Goal: Communication & Community: Share content

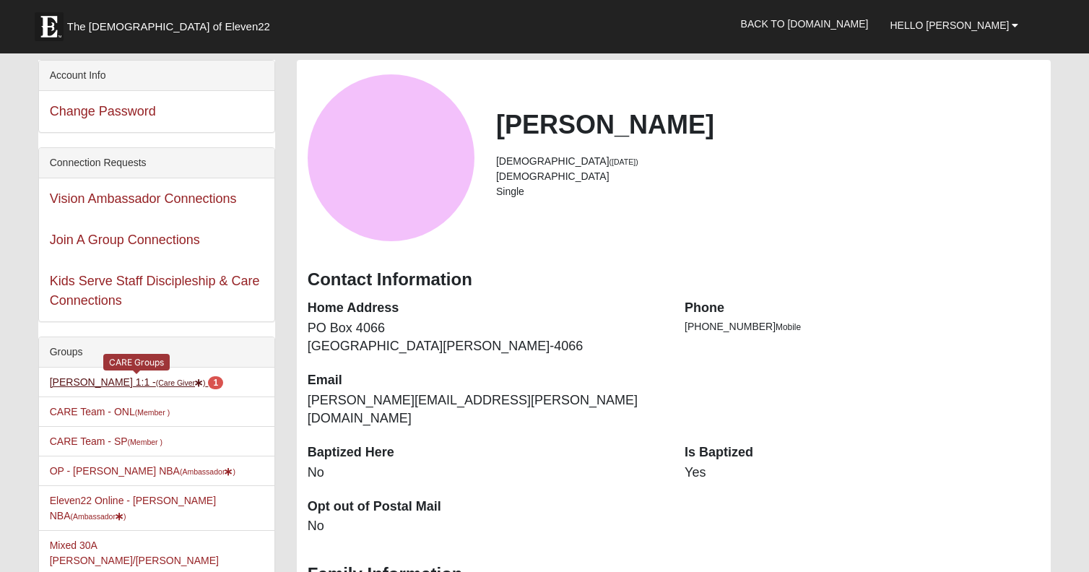
click at [178, 381] on small "(Care Giver )" at bounding box center [181, 382] width 50 height 9
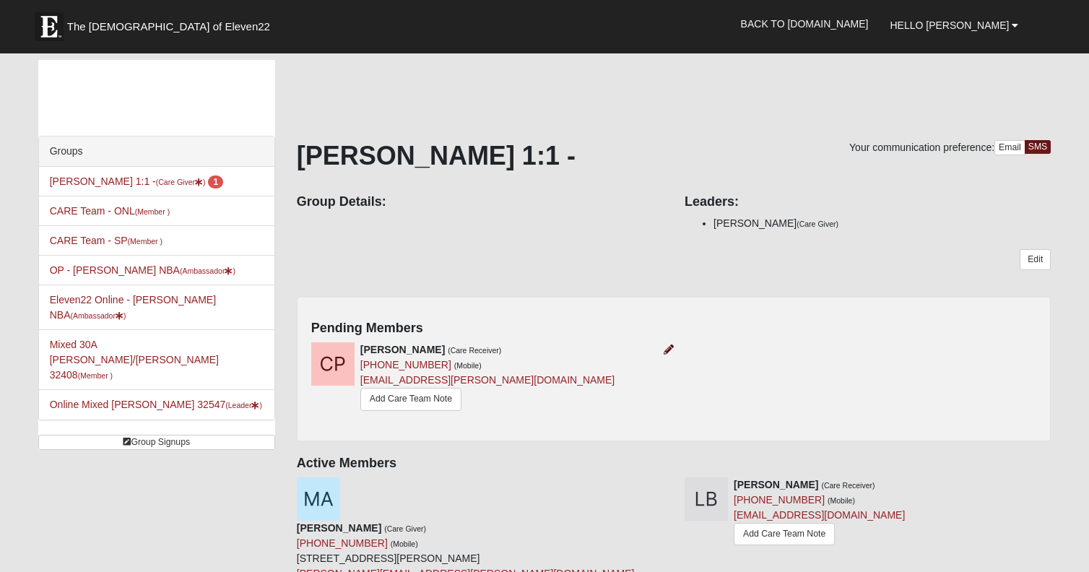
click at [667, 348] on icon at bounding box center [669, 349] width 10 height 10
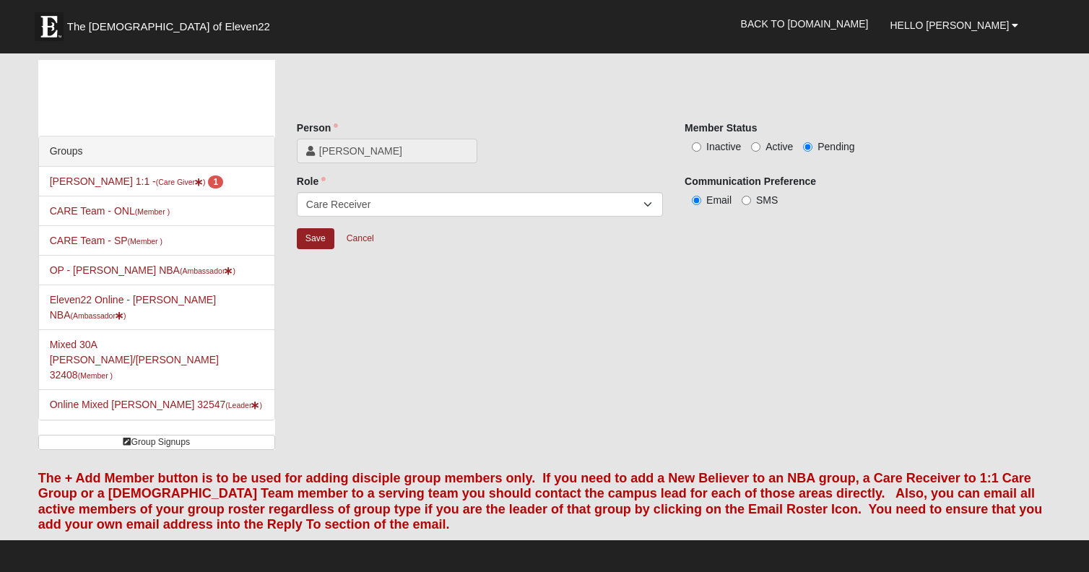
click at [758, 145] on input "Active" at bounding box center [755, 146] width 9 height 9
radio input "true"
click at [323, 241] on input "Save" at bounding box center [316, 238] width 38 height 21
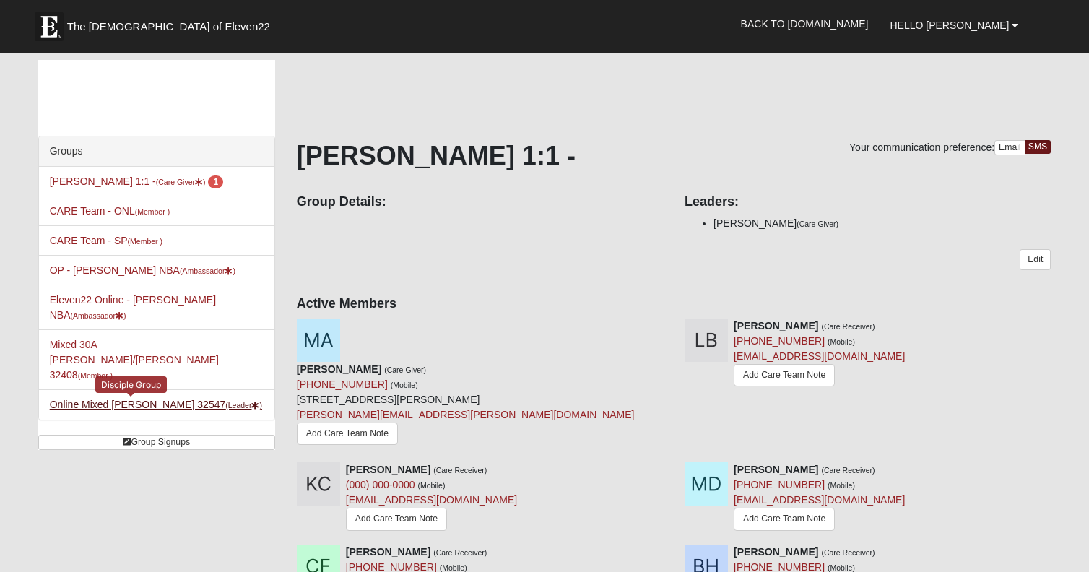
click at [225, 401] on small "(Leader )" at bounding box center [243, 405] width 37 height 9
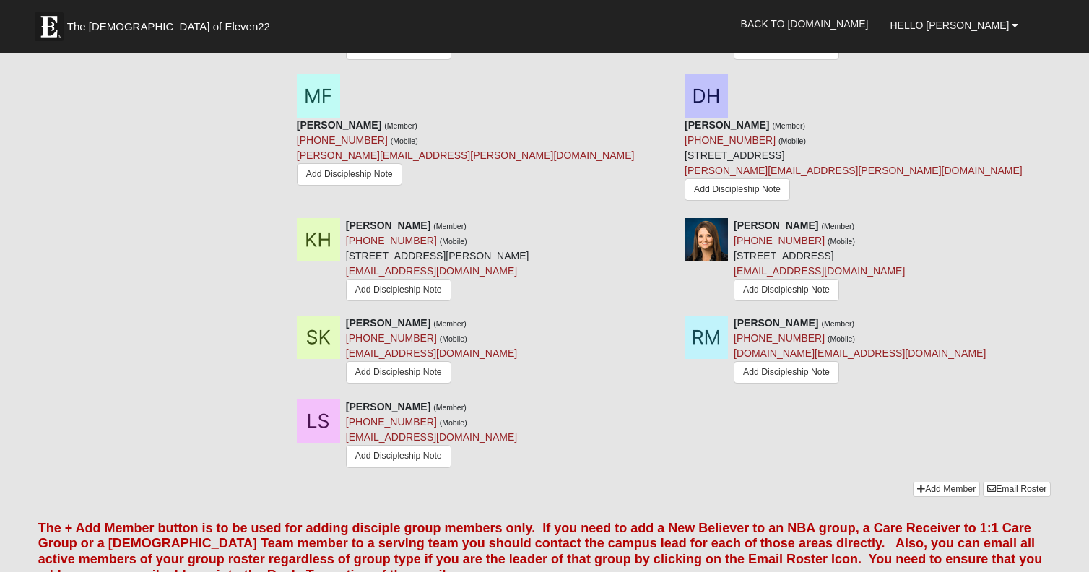
scroll to position [965, 0]
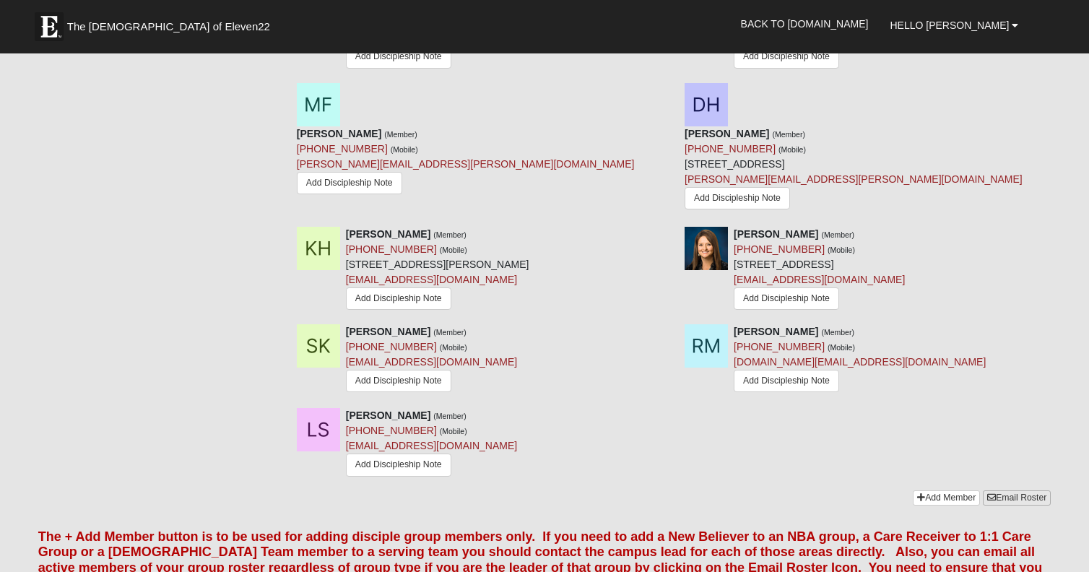
click at [1007, 490] on link "Email Roster" at bounding box center [1017, 497] width 68 height 15
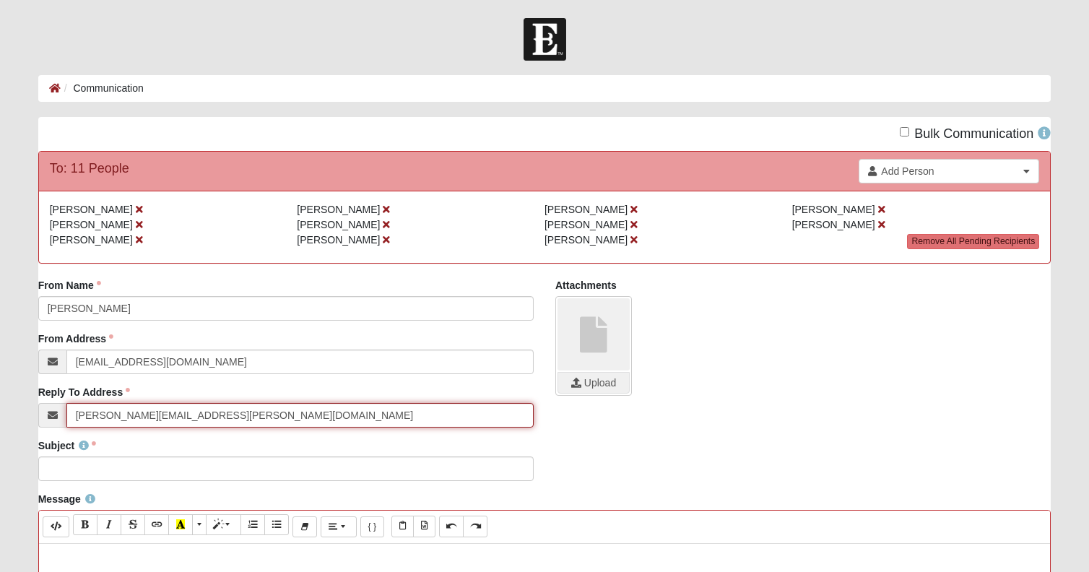
type input "marsha.sher@gmail.com"
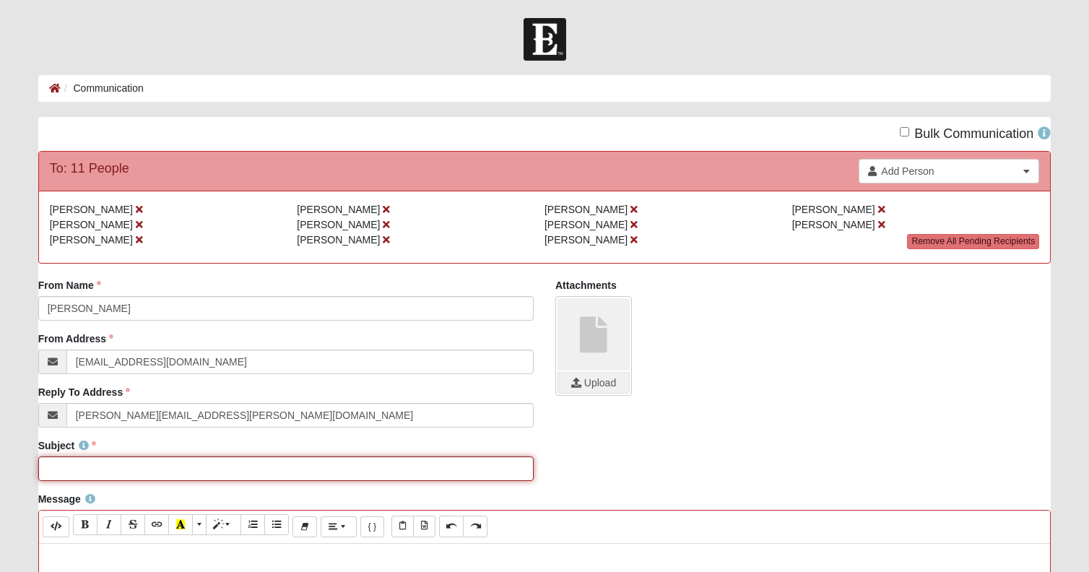
click at [118, 464] on input "Subject" at bounding box center [285, 468] width 495 height 25
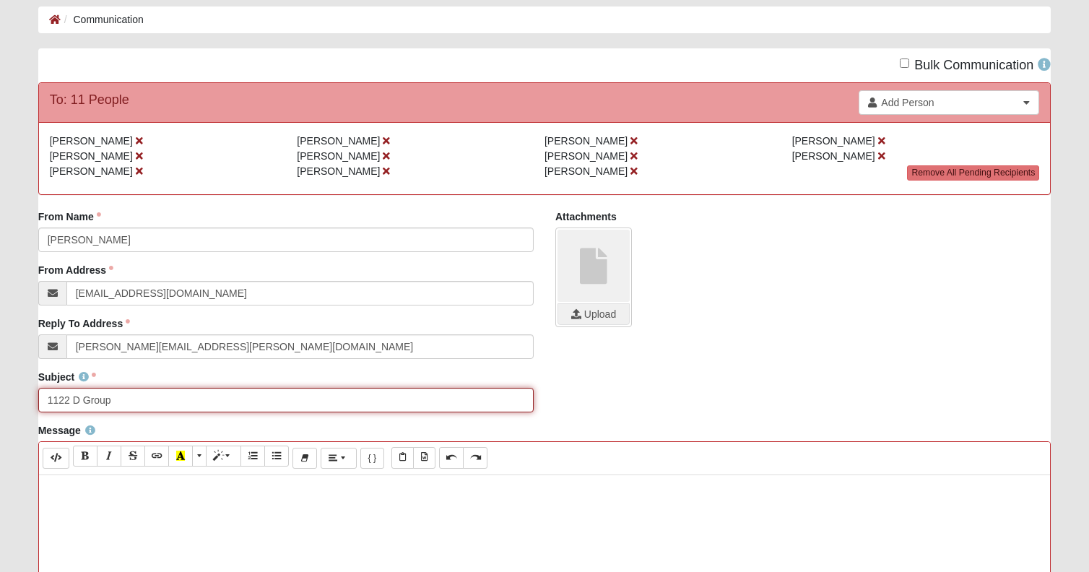
type input "1122 D Group"
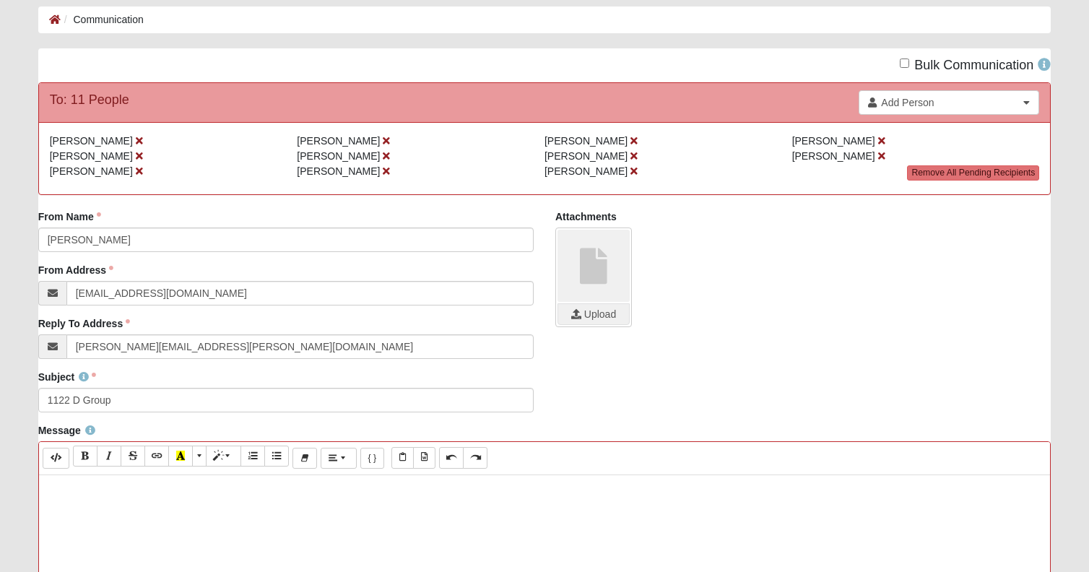
click at [139, 497] on p at bounding box center [544, 489] width 997 height 15
paste div
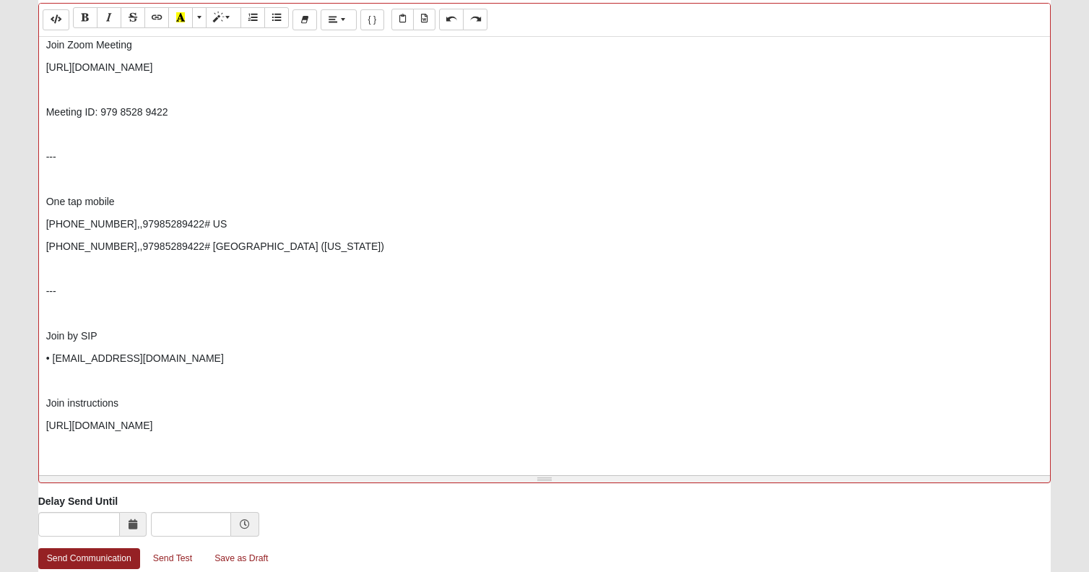
scroll to position [515, 0]
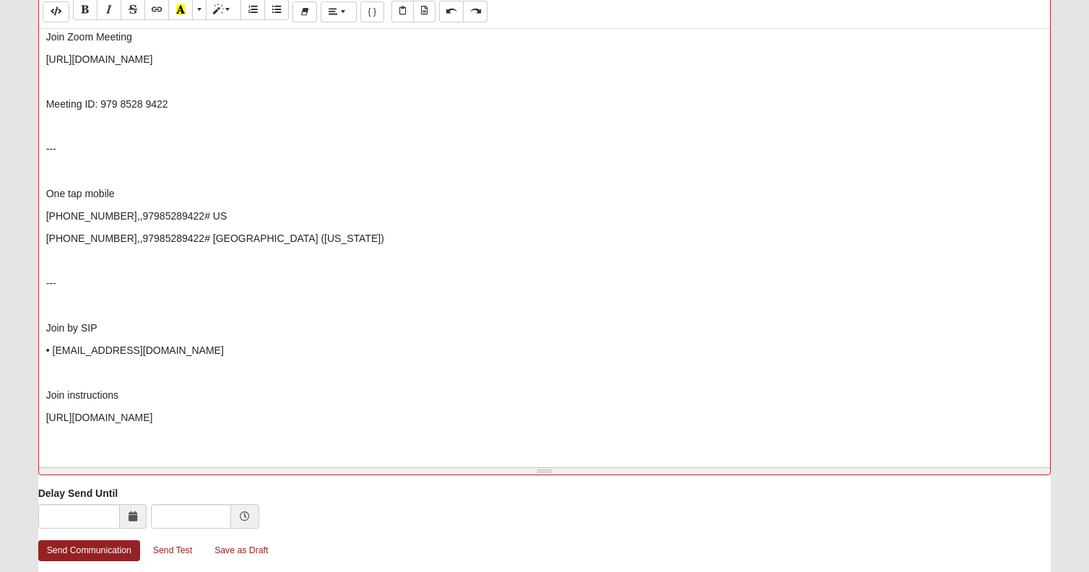
click at [45, 195] on div "Marsha Asher is inviting you to a scheduled Zoom meeting. Topic: 1122 Panhandle…" at bounding box center [545, 245] width 1012 height 433
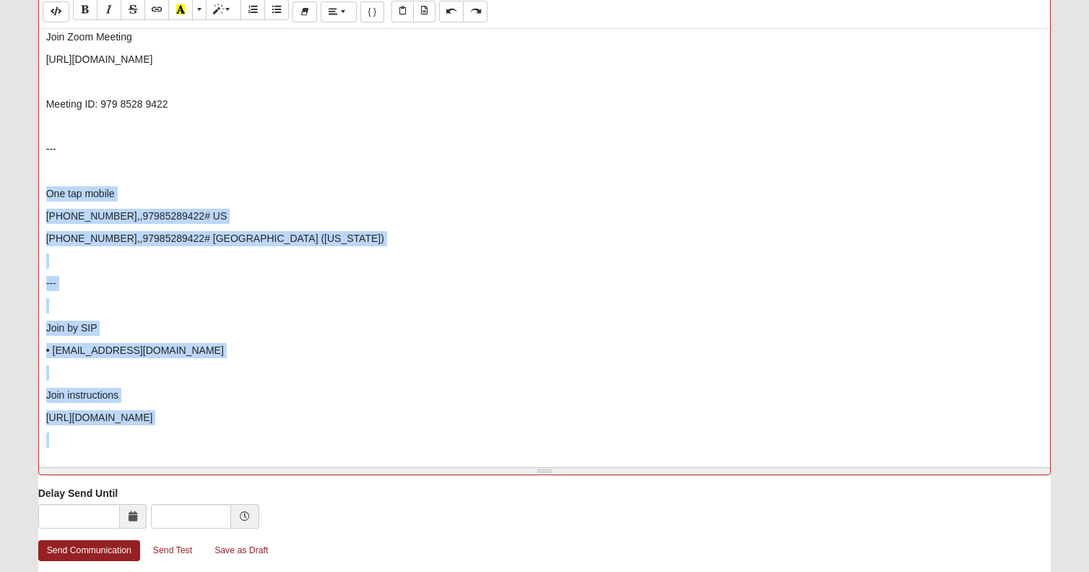
drag, startPoint x: 45, startPoint y: 195, endPoint x: 134, endPoint y: 449, distance: 269.2
click at [134, 449] on div "Marsha Asher is inviting you to a scheduled Zoom meeting. Topic: 1122 Panhandle…" at bounding box center [545, 245] width 1012 height 433
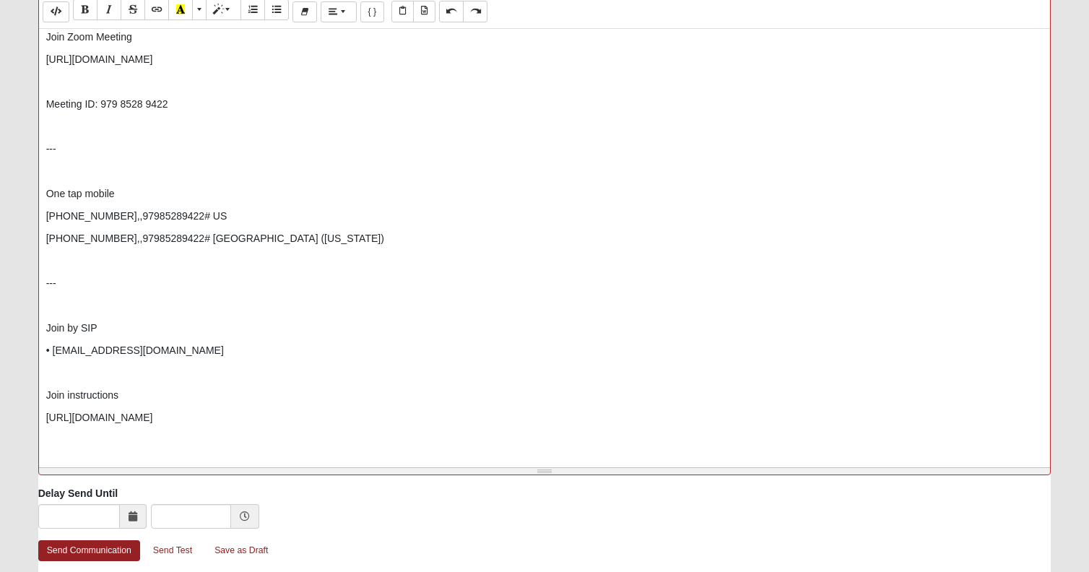
scroll to position [0, 0]
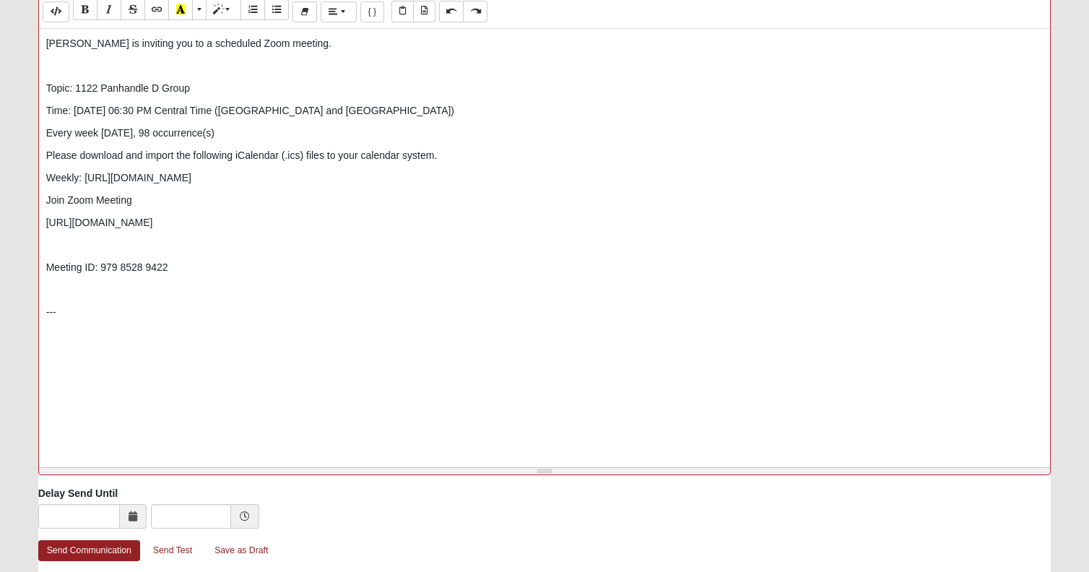
click at [129, 516] on icon at bounding box center [133, 516] width 9 height 10
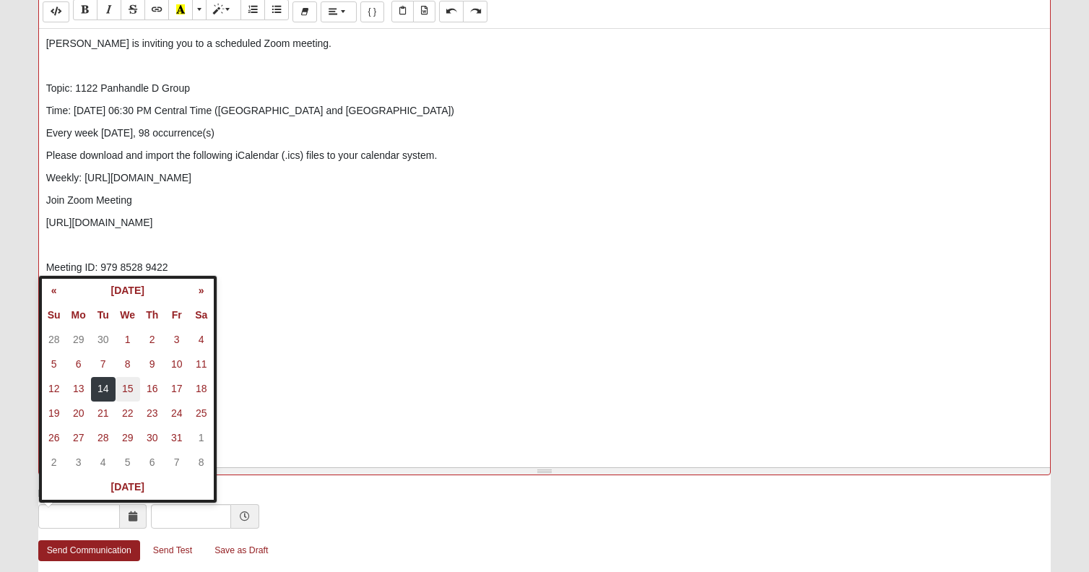
click at [131, 391] on td "15" at bounding box center [128, 389] width 25 height 25
type input "10/15/2025"
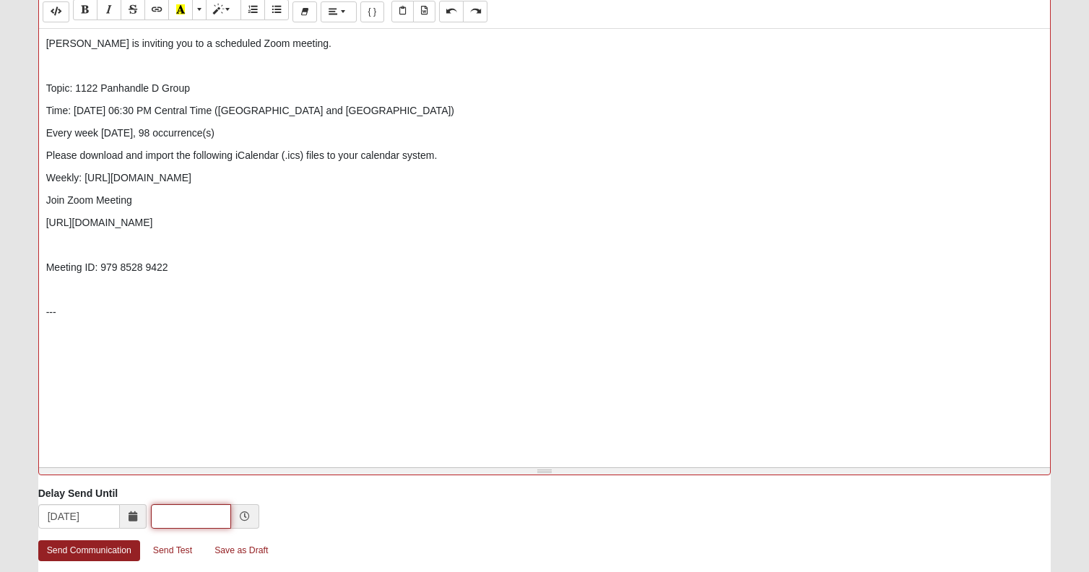
click at [193, 519] on input "text" at bounding box center [191, 516] width 80 height 25
type input "10:00 AM"
click at [244, 519] on icon at bounding box center [245, 516] width 10 height 10
click at [116, 554] on link "Send Communication" at bounding box center [89, 550] width 102 height 21
